Goal: Information Seeking & Learning: Learn about a topic

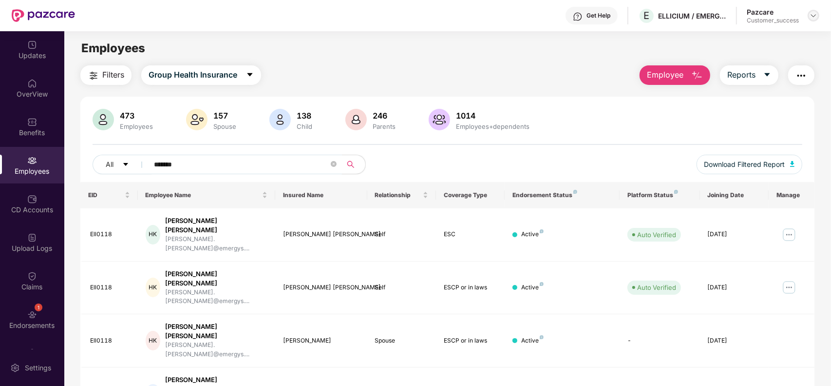
click at [814, 15] on img at bounding box center [814, 16] width 8 height 8
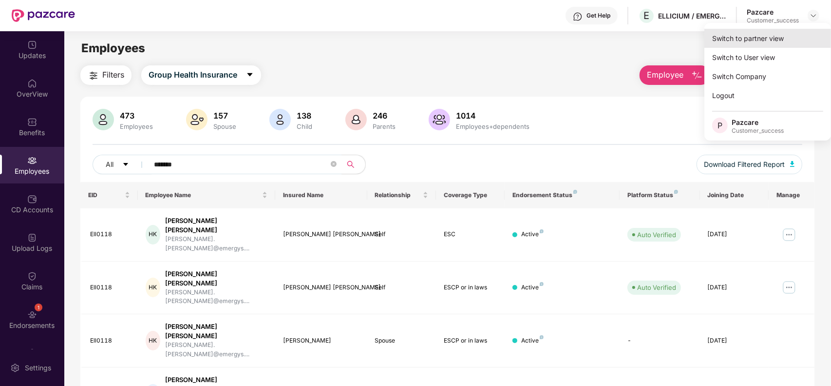
click at [756, 36] on div "Switch to partner view" at bounding box center [768, 38] width 127 height 19
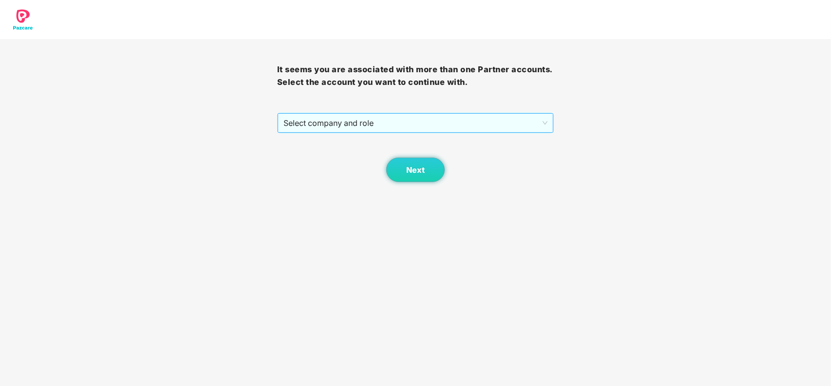
click at [364, 125] on span "Select company and role" at bounding box center [416, 123] width 265 height 19
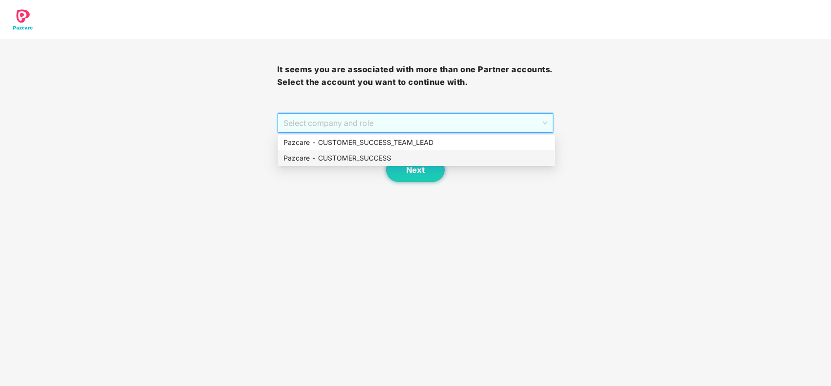
click at [366, 159] on div "Pazcare - CUSTOMER_SUCCESS" at bounding box center [417, 158] width 266 height 11
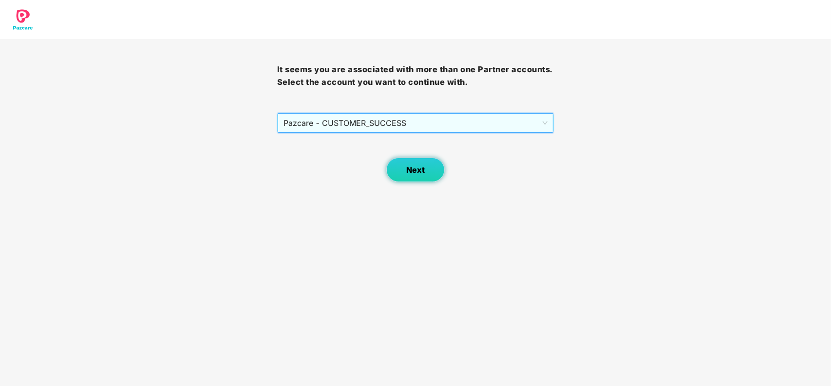
click at [412, 174] on span "Next" at bounding box center [415, 169] width 19 height 9
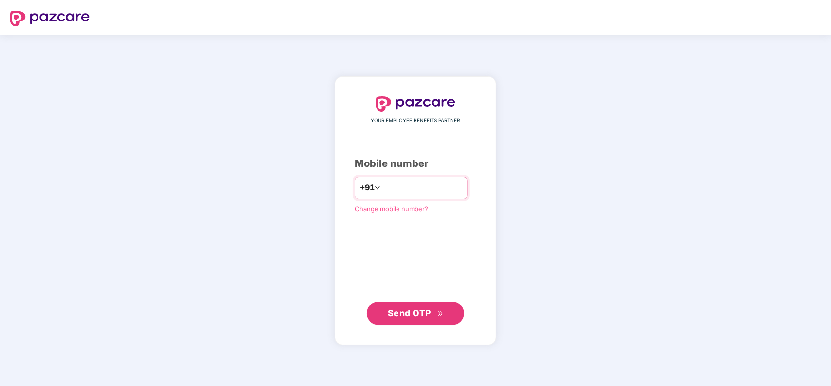
click at [414, 192] on input "number" at bounding box center [423, 188] width 80 height 16
type input "**********"
click at [425, 309] on span "Send OTP" at bounding box center [409, 313] width 43 height 10
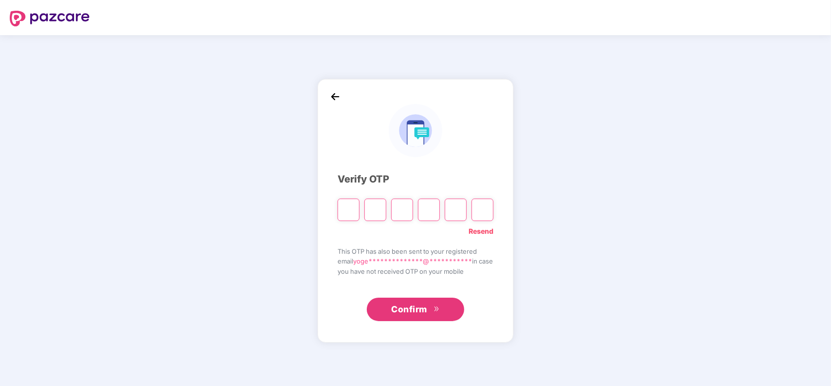
type input "*"
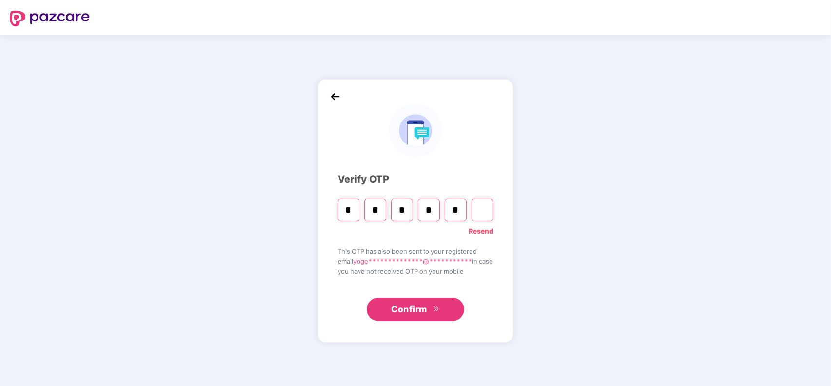
type input "*"
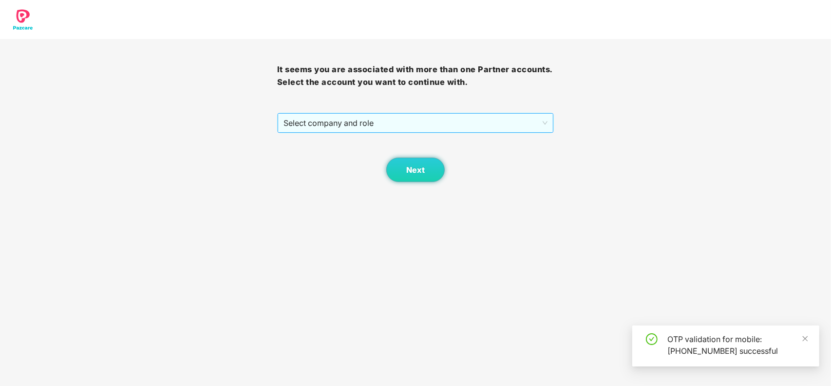
click at [370, 120] on span "Select company and role" at bounding box center [416, 123] width 265 height 19
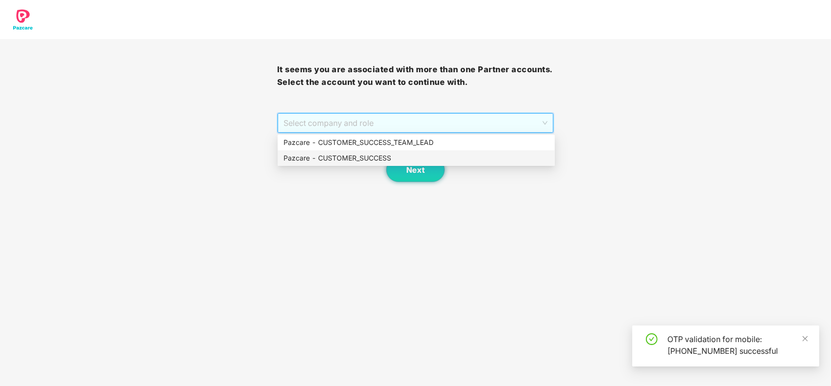
click at [356, 157] on div "Pazcare - CUSTOMER_SUCCESS" at bounding box center [417, 158] width 266 height 11
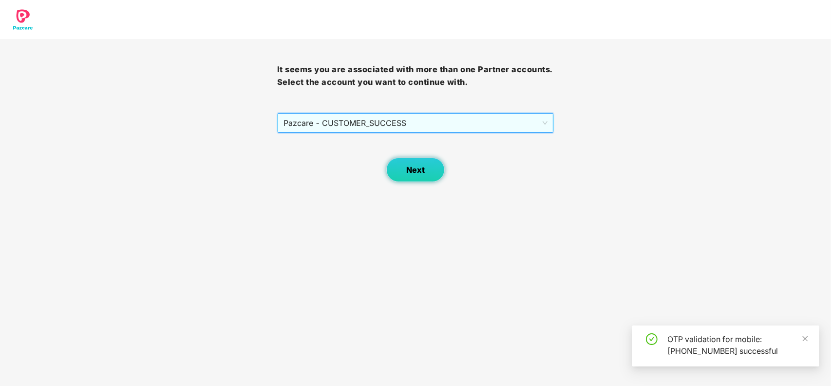
click at [407, 166] on span "Next" at bounding box center [415, 169] width 19 height 9
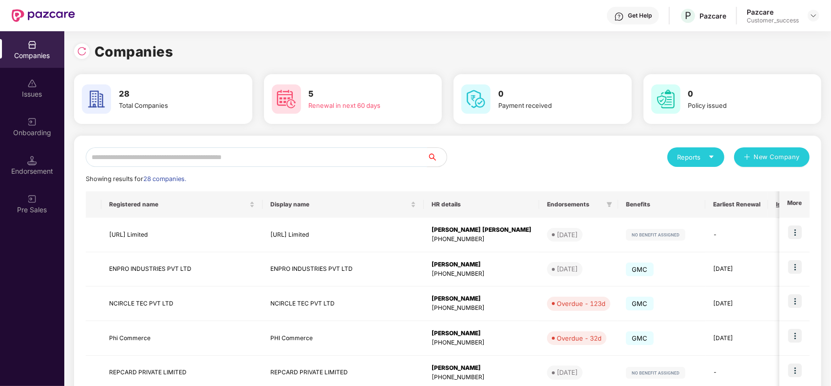
click at [228, 150] on input "text" at bounding box center [257, 156] width 342 height 19
paste input "**********"
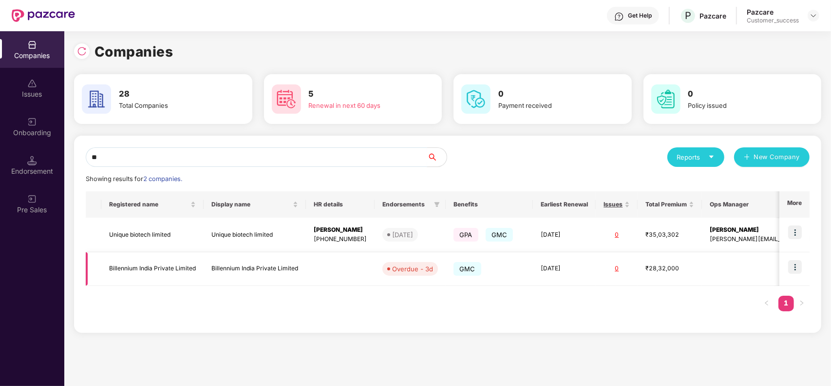
type input "**"
click at [795, 266] on img at bounding box center [796, 267] width 14 height 14
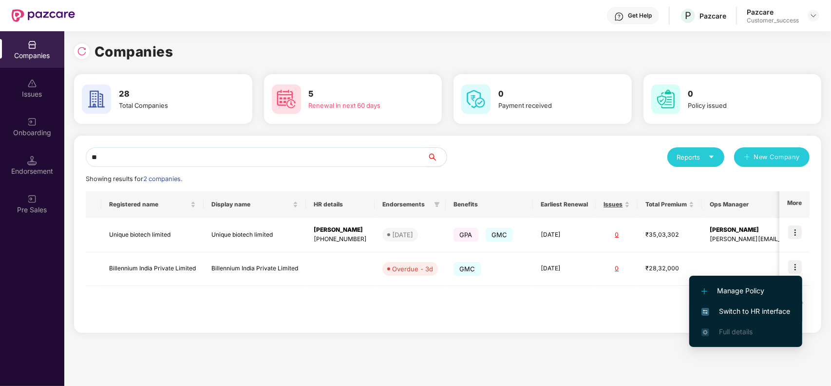
click at [742, 310] on span "Switch to HR interface" at bounding box center [746, 311] width 89 height 11
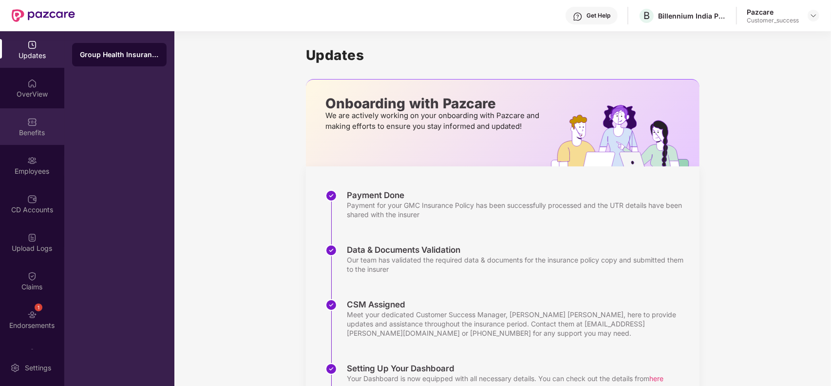
click at [37, 126] on div "Benefits" at bounding box center [32, 126] width 64 height 37
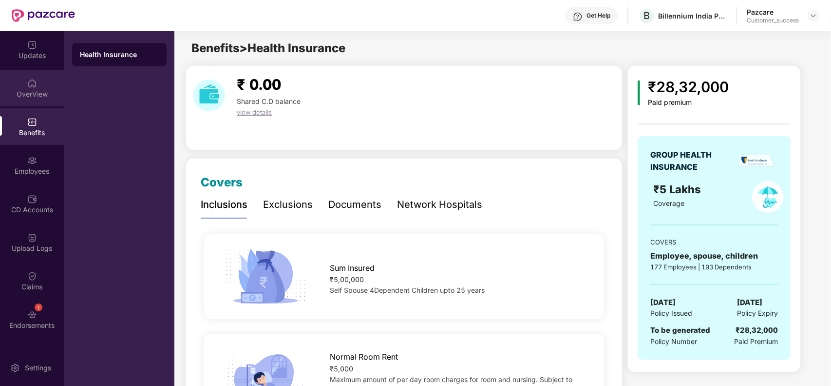
click at [36, 85] on div "OverView" at bounding box center [32, 88] width 64 height 37
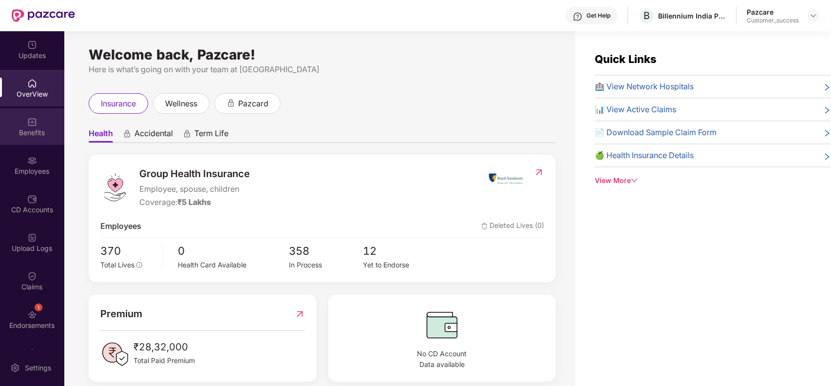
click at [39, 135] on div "Benefits" at bounding box center [32, 133] width 64 height 10
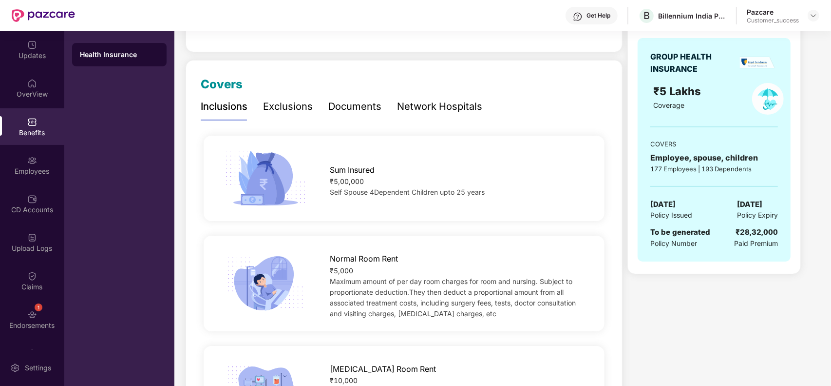
scroll to position [122, 0]
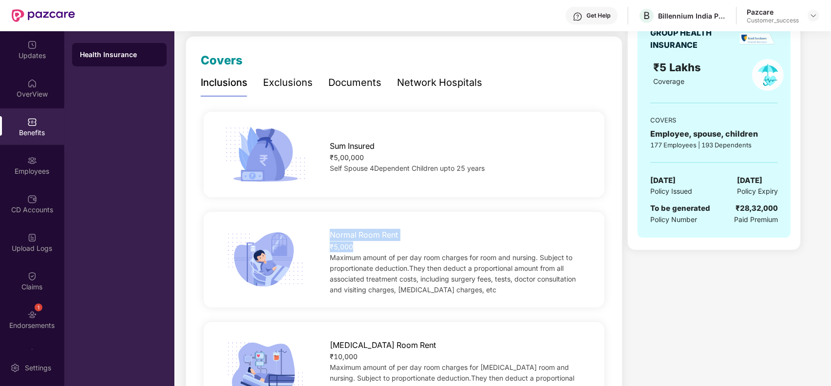
drag, startPoint x: 364, startPoint y: 245, endPoint x: 330, endPoint y: 235, distance: 35.6
click at [330, 235] on div "Normal Room Rent ₹5,000 Maximum amount of per day room charges for room and nur…" at bounding box center [458, 259] width 289 height 71
copy div "Normal Room Rent ₹5,000"
